Goal: Task Accomplishment & Management: Manage account settings

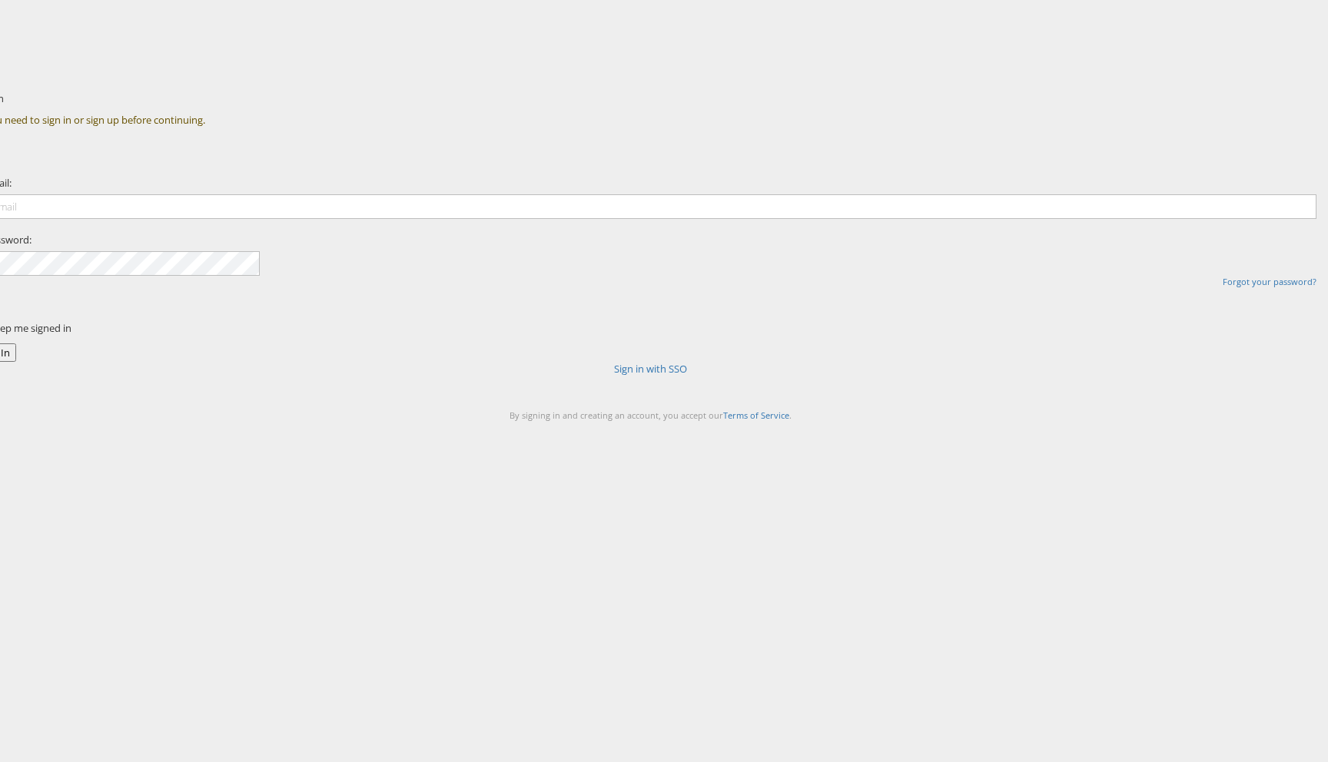
type input "[PERSON_NAME][EMAIL_ADDRESS][DOMAIN_NAME]"
click at [657, 376] on link "Sign in with SSO" at bounding box center [650, 369] width 73 height 14
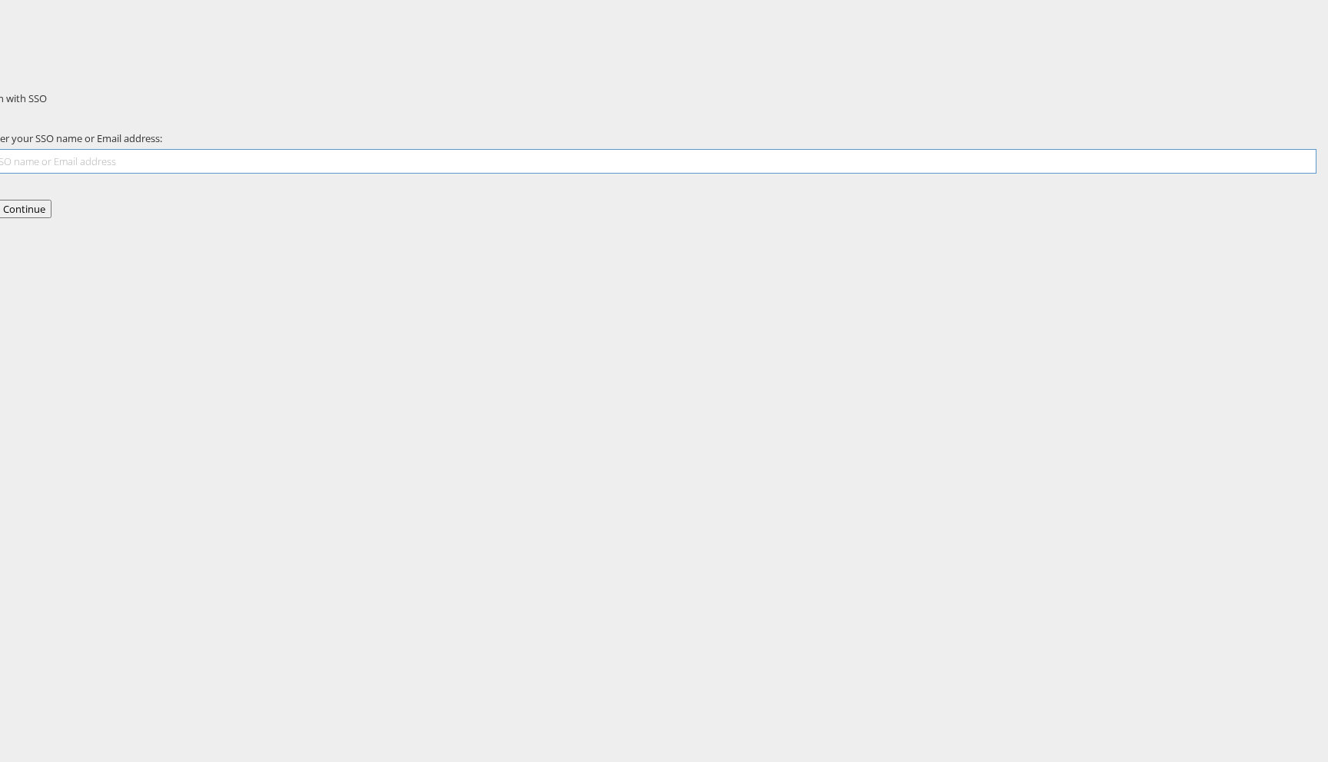
click at [635, 174] on input "text" at bounding box center [651, 161] width 1332 height 25
type input "[PERSON_NAME][EMAIL_ADDRESS][DOMAIN_NAME]"
click at [51, 219] on button "Continue" at bounding box center [24, 209] width 55 height 19
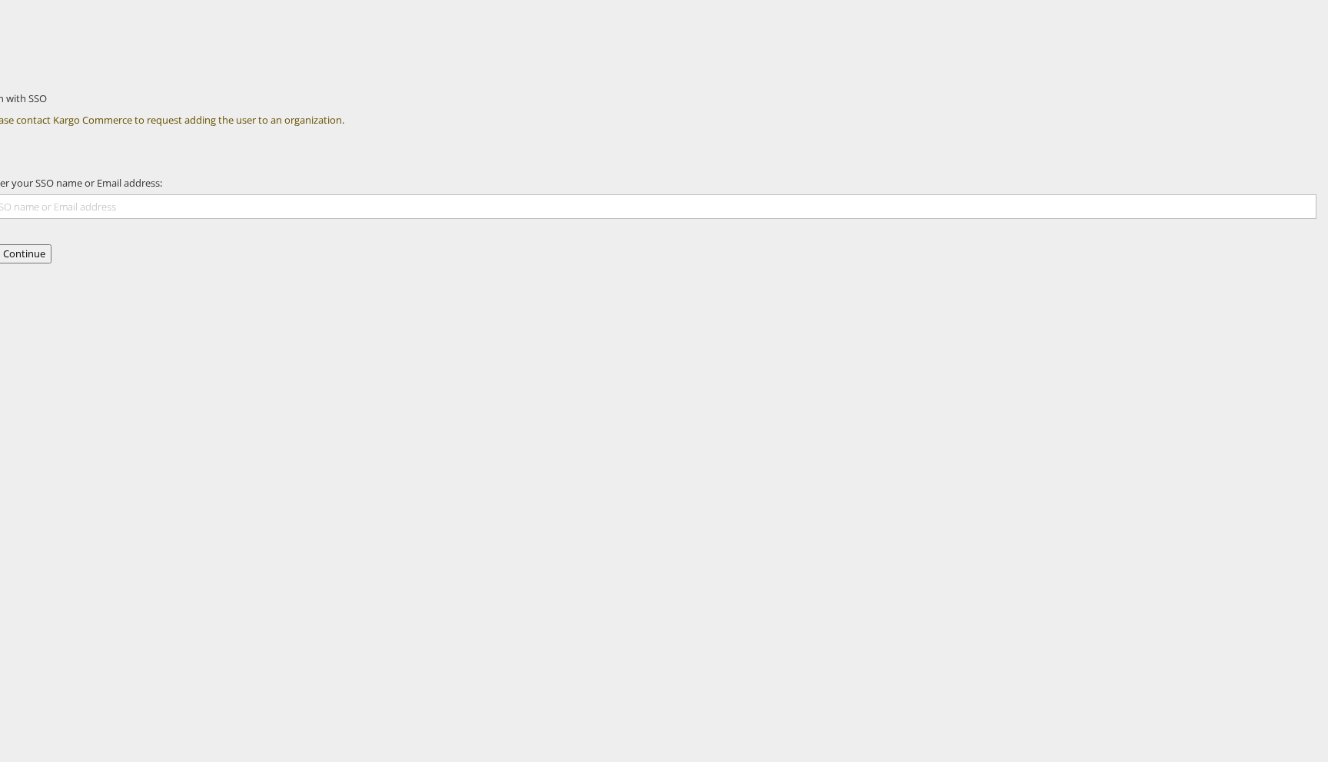
type input "[PERSON_NAME][EMAIL_ADDRESS][DOMAIN_NAME]"
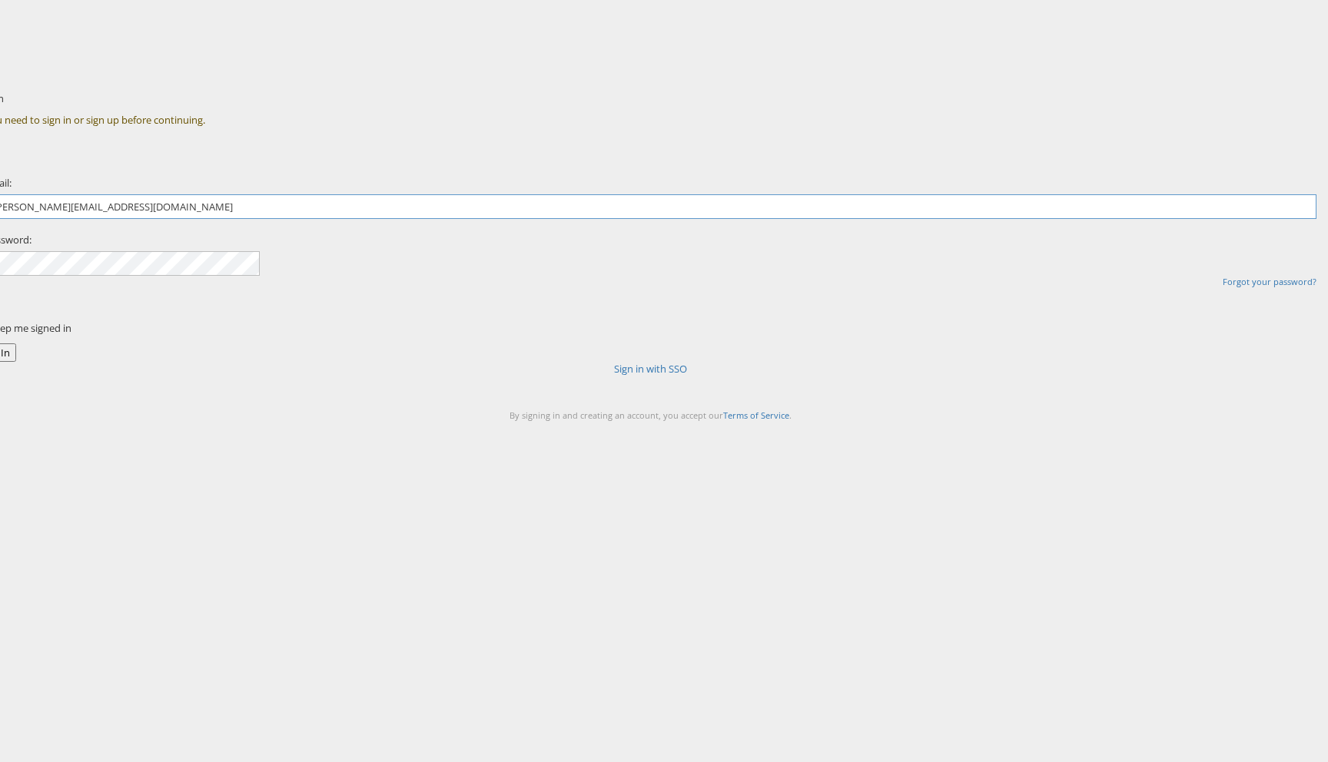
click at [608, 219] on input "[PERSON_NAME][EMAIL_ADDRESS][DOMAIN_NAME]" at bounding box center [651, 206] width 1332 height 25
click at [71, 335] on label "Keep me signed in" at bounding box center [29, 328] width 83 height 14
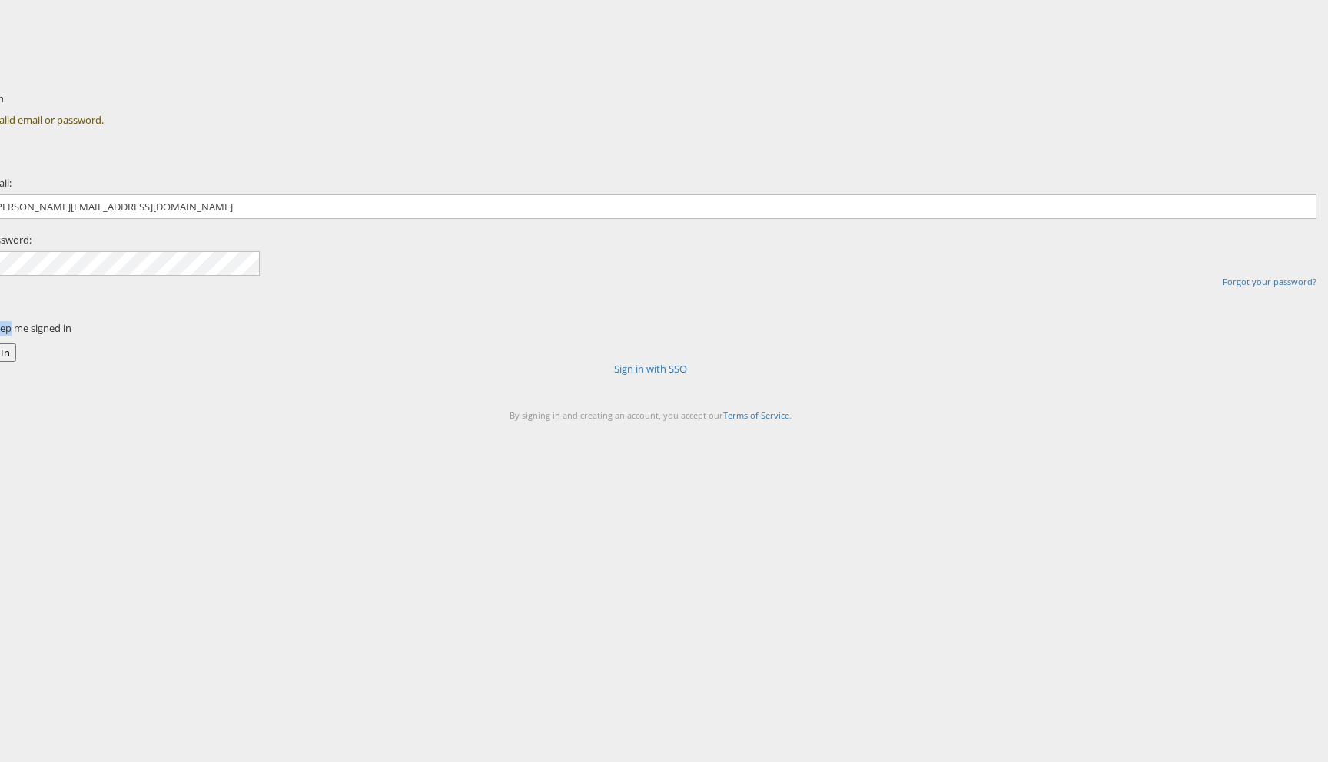
click at [71, 335] on label "Keep me signed in" at bounding box center [29, 328] width 83 height 14
click at [879, 371] on div "Sign In Invalid email or password. Email: liam.flynn@kargo.com Password: Forgot…" at bounding box center [737, 269] width 1182 height 384
click at [944, 274] on div "Sign In Invalid email or password. Email: liam.flynn@kargo.com Password: Forgot…" at bounding box center [737, 269] width 1182 height 384
click at [687, 376] on link "Sign in with SSO" at bounding box center [650, 369] width 73 height 14
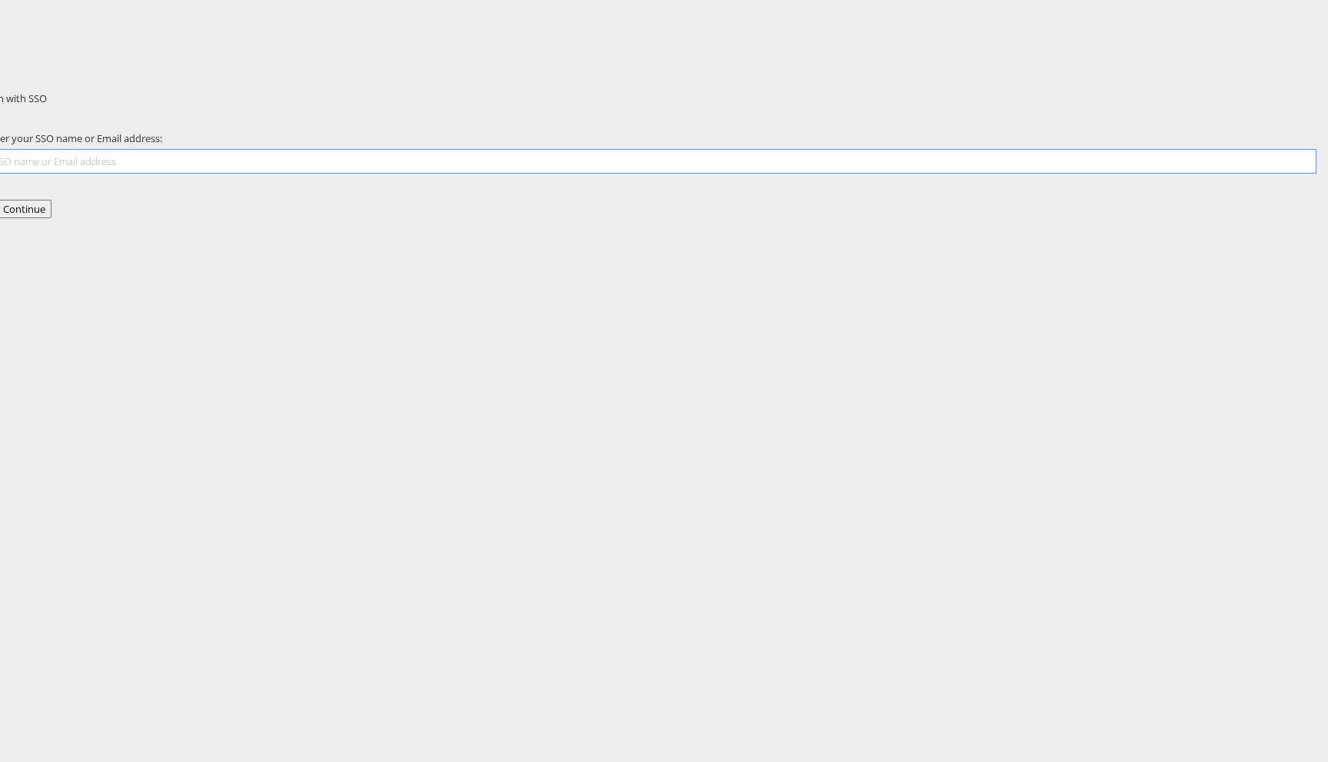
click at [704, 174] on input "text" at bounding box center [651, 161] width 1332 height 25
type input "[PERSON_NAME][EMAIL_ADDRESS][DOMAIN_NAME]"
click at [51, 219] on button "Continue" at bounding box center [24, 209] width 55 height 19
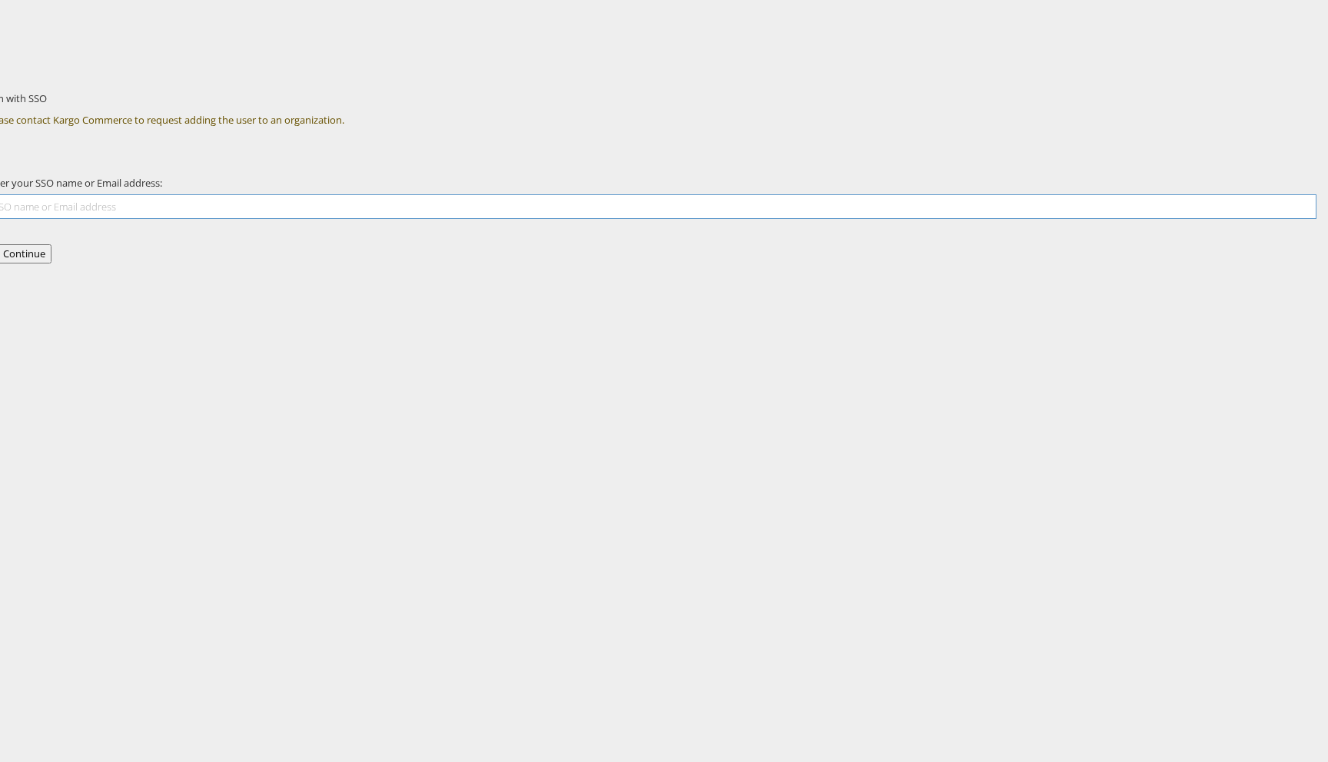
click at [705, 219] on input "text" at bounding box center [651, 206] width 1332 height 25
type input "[PERSON_NAME][EMAIL_ADDRESS][DOMAIN_NAME]"
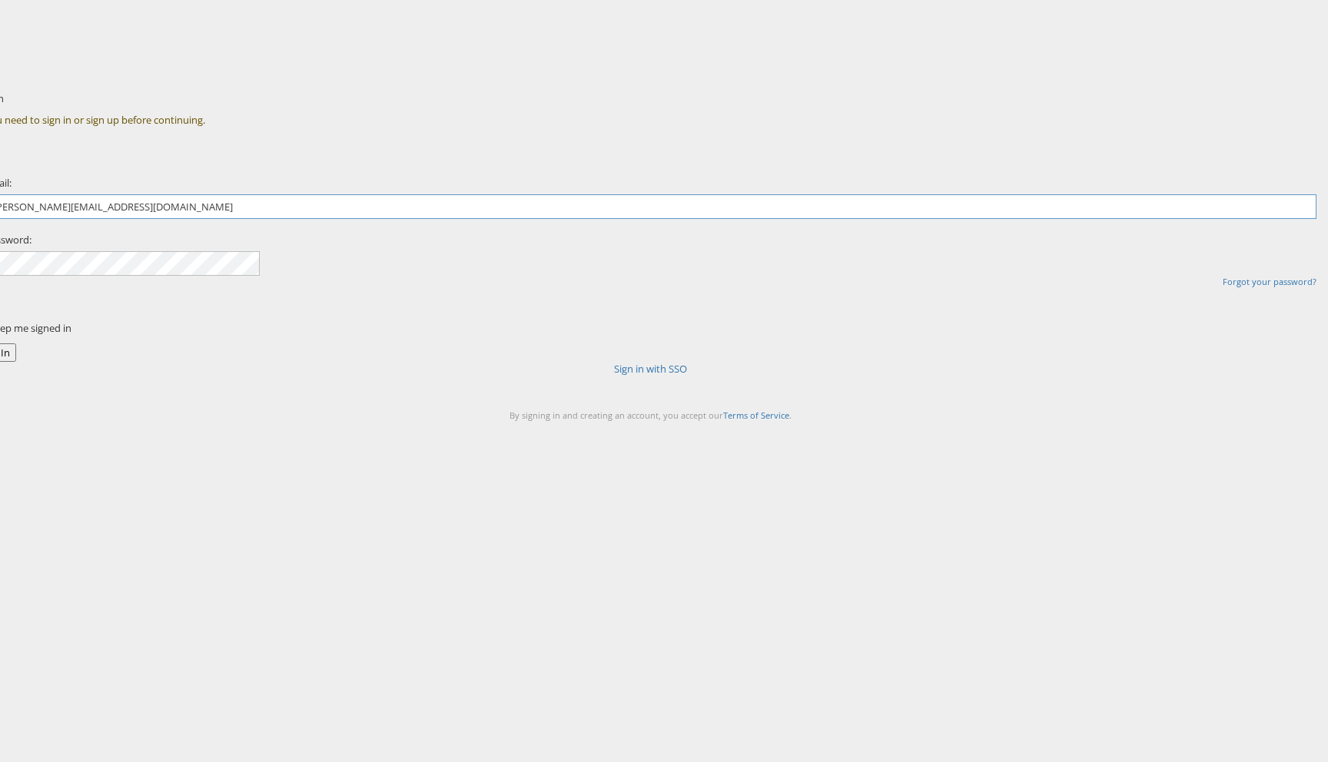
click at [685, 219] on input "[PERSON_NAME][EMAIL_ADDRESS][DOMAIN_NAME]" at bounding box center [651, 206] width 1332 height 25
drag, startPoint x: 652, startPoint y: 283, endPoint x: 556, endPoint y: 290, distance: 97.1
click at [556, 219] on input "[PERSON_NAME][EMAIL_ADDRESS][DOMAIN_NAME]" at bounding box center [651, 206] width 1332 height 25
click at [622, 219] on input "[PERSON_NAME][EMAIL_ADDRESS][DOMAIN_NAME]" at bounding box center [651, 206] width 1332 height 25
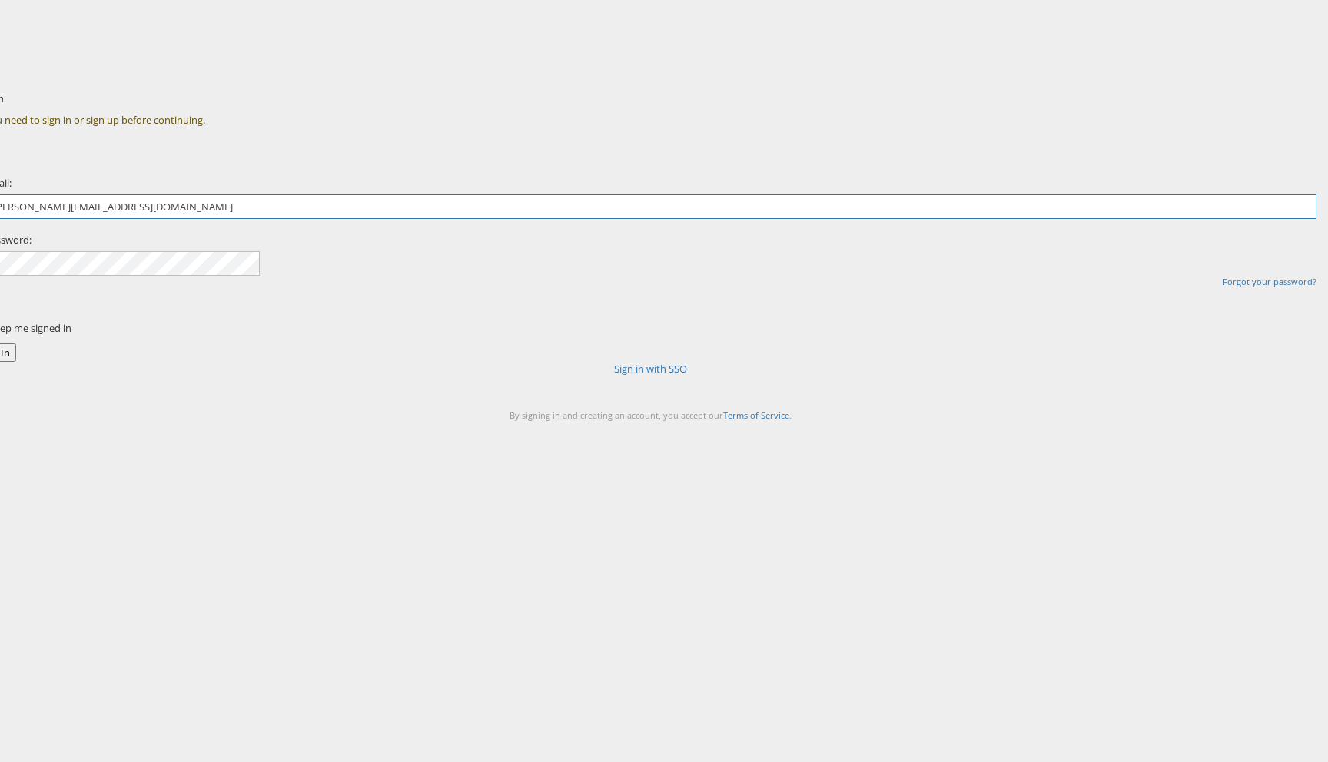
click at [622, 219] on input "[PERSON_NAME][EMAIL_ADDRESS][DOMAIN_NAME]" at bounding box center [651, 206] width 1332 height 25
click at [803, 235] on div "Email: liam.flynn@kargo.com Password: Forgot your password?" at bounding box center [650, 233] width 1355 height 164
click at [609, 219] on input "[PERSON_NAME][EMAIL_ADDRESS][DOMAIN_NAME]" at bounding box center [651, 206] width 1332 height 25
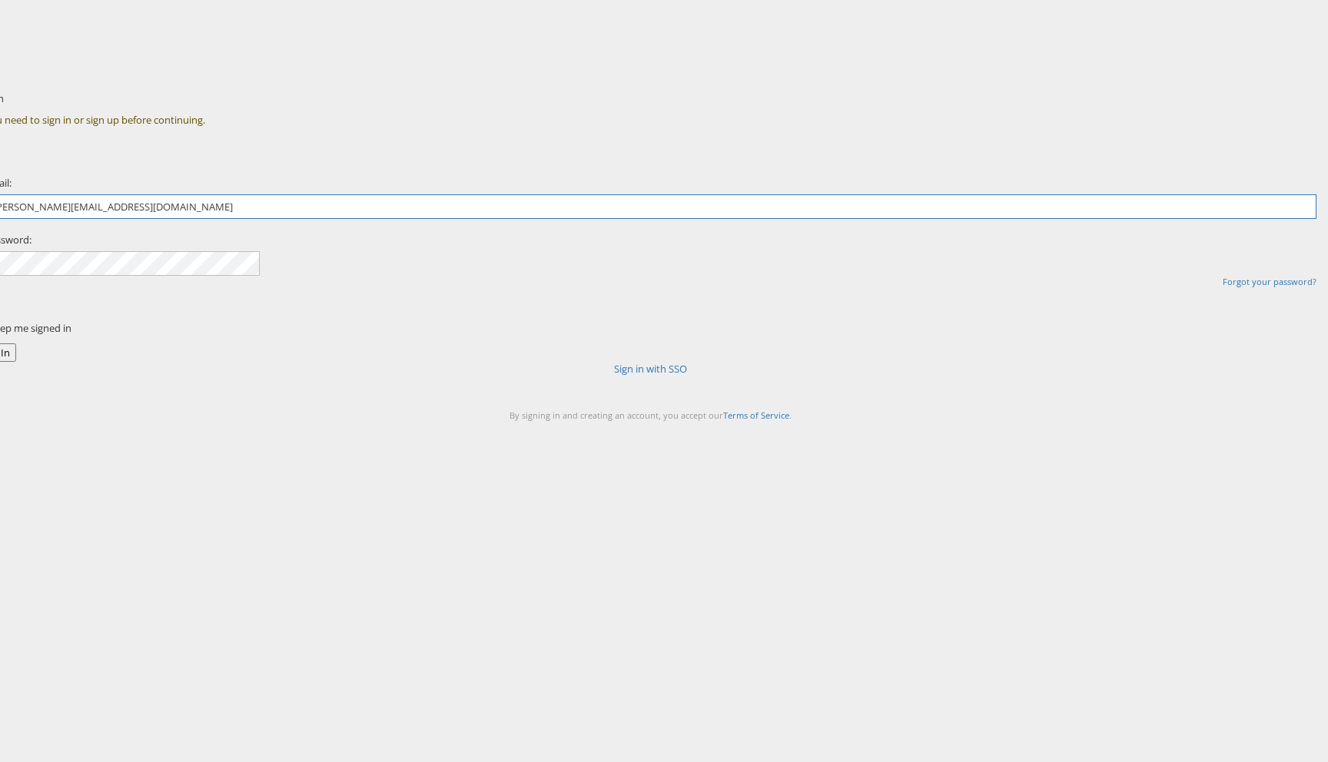
click at [609, 219] on input "[PERSON_NAME][EMAIL_ADDRESS][DOMAIN_NAME]" at bounding box center [651, 206] width 1332 height 25
click at [671, 257] on div "Email: liam.flynn@kargo.com Password: Forgot your password?" at bounding box center [650, 233] width 1355 height 164
click at [1222, 287] on link "Forgot your password?" at bounding box center [1269, 282] width 94 height 12
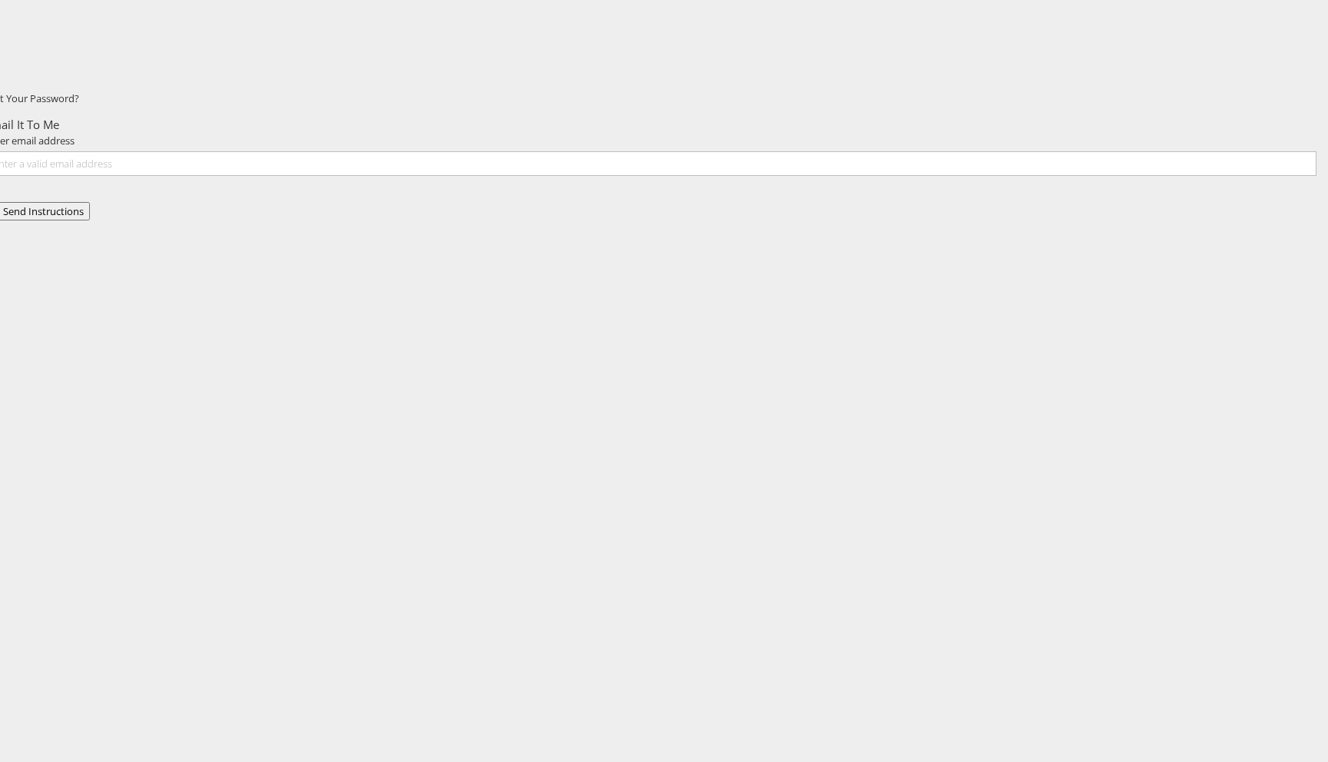
type input "[PERSON_NAME][EMAIL_ADDRESS][DOMAIN_NAME]"
click at [90, 221] on button "Send Instructions" at bounding box center [43, 211] width 93 height 19
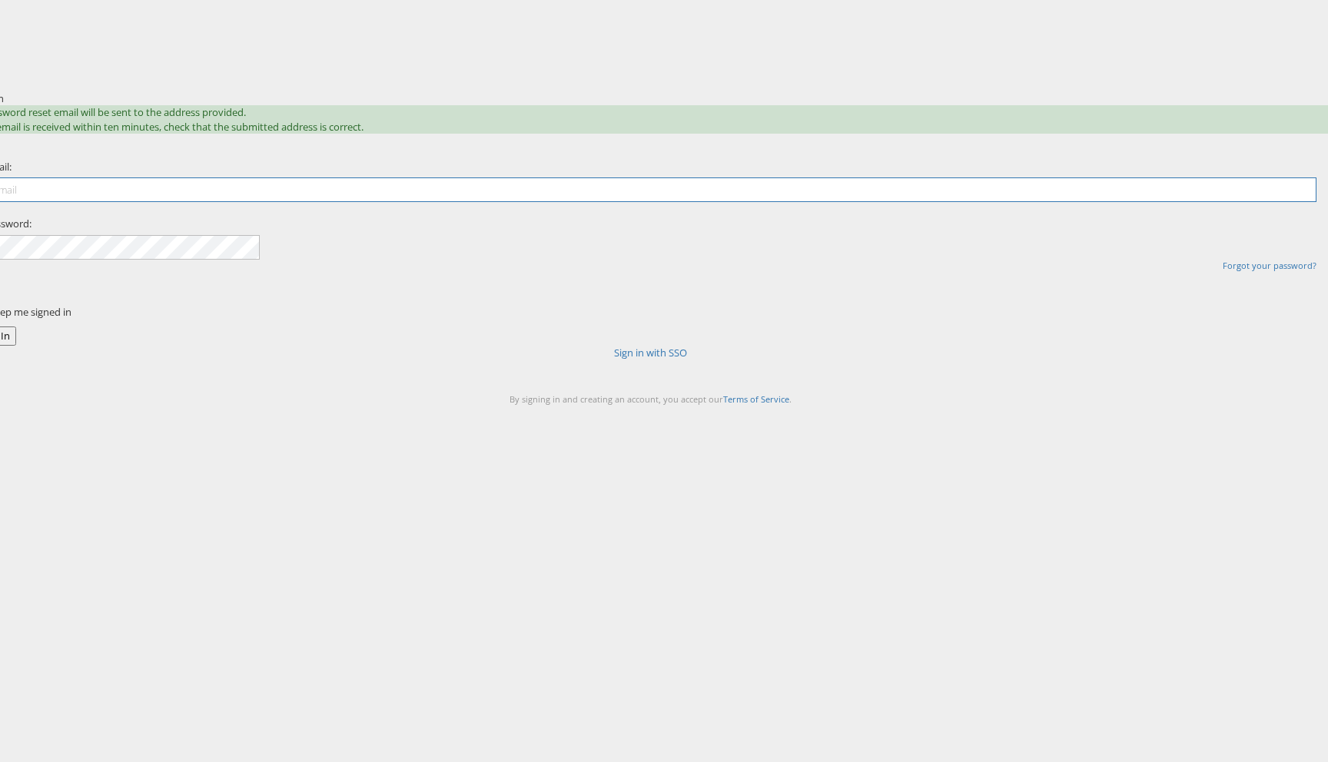
type input "[PERSON_NAME][EMAIL_ADDRESS][DOMAIN_NAME]"
click at [420, 440] on div "Sign In A password reset email will be sent to the address provided. If no emai…" at bounding box center [737, 269] width 1182 height 384
click at [728, 461] on div "Sign In A password reset email will be sent to the address provided. If no emai…" at bounding box center [737, 269] width 1182 height 384
click at [875, 286] on div "Sign In A password reset email will be sent to the address provided. If no emai…" at bounding box center [737, 269] width 1182 height 384
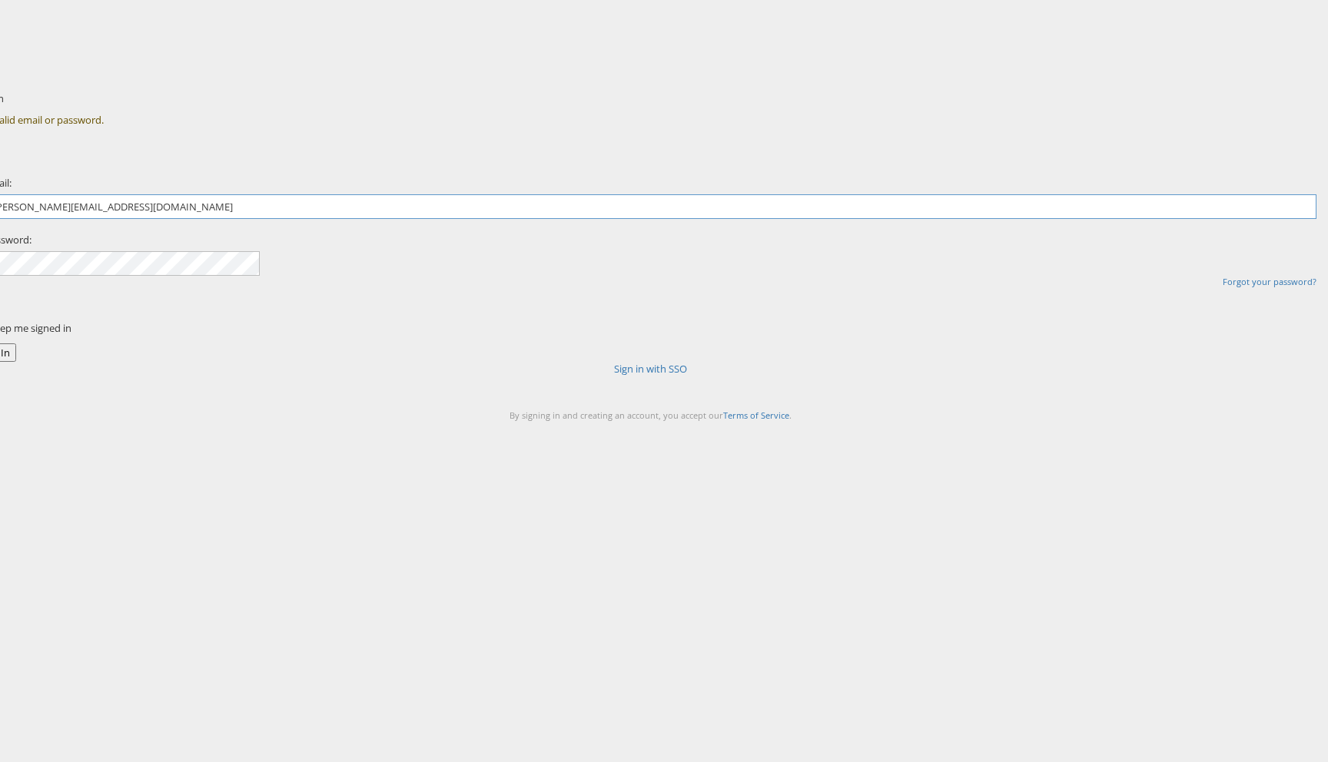
click at [597, 219] on input "[PERSON_NAME][EMAIL_ADDRESS][DOMAIN_NAME]" at bounding box center [651, 206] width 1332 height 25
click at [685, 376] on link "Sign in with SSO" at bounding box center [650, 369] width 73 height 14
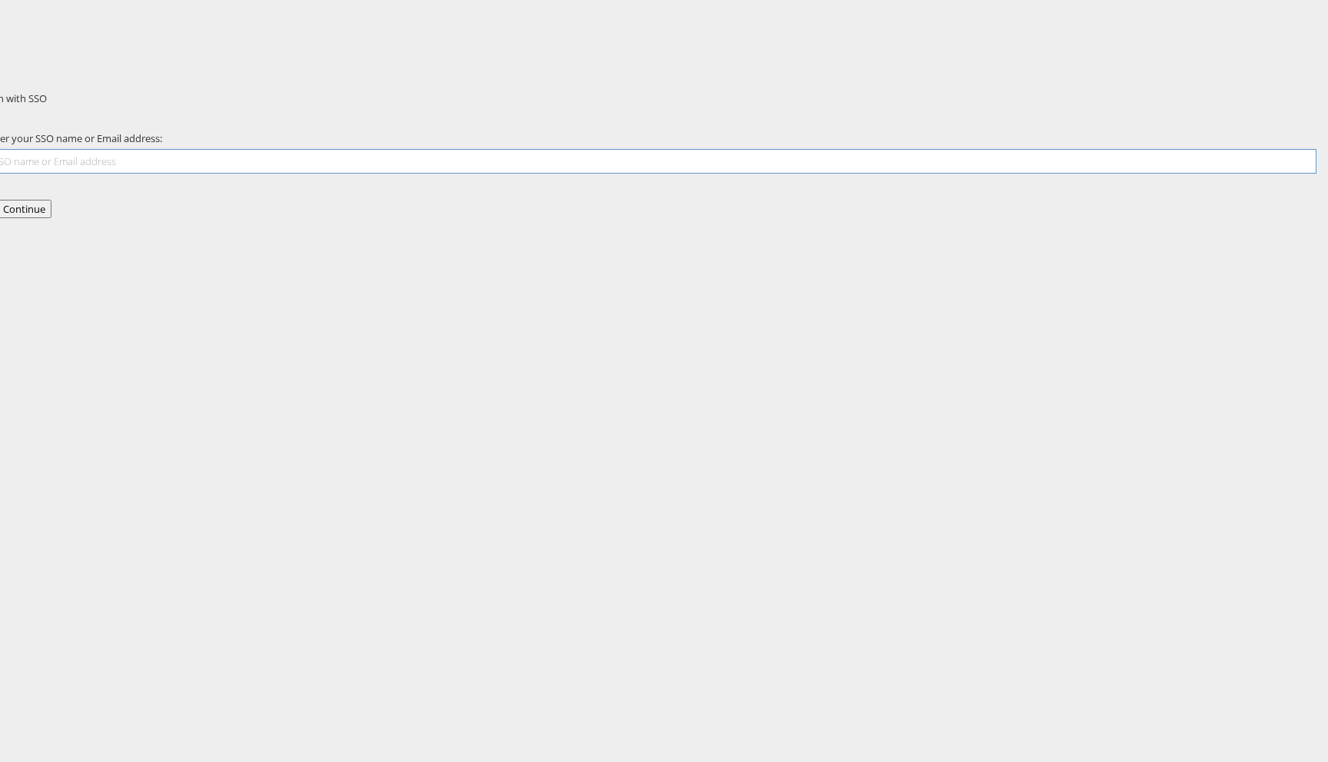
click at [629, 174] on input "text" at bounding box center [651, 161] width 1332 height 25
type input "liam.flynn@kargo.com"
click at [51, 219] on button "Continue" at bounding box center [24, 209] width 55 height 19
